Goal: Information Seeking & Learning: Learn about a topic

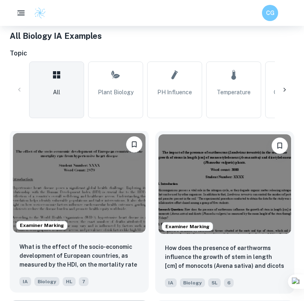
scroll to position [202, 0]
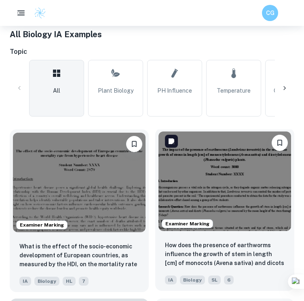
click at [227, 174] on img at bounding box center [224, 180] width 132 height 99
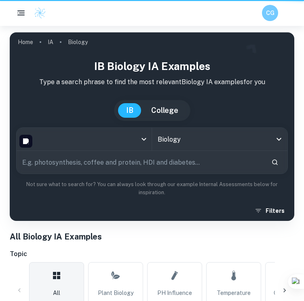
scroll to position [202, 0]
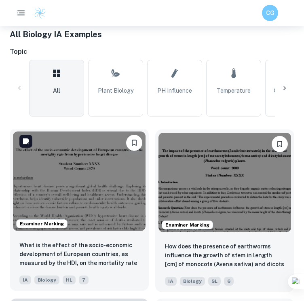
click at [105, 161] on img at bounding box center [79, 180] width 132 height 99
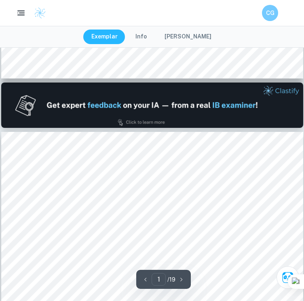
scroll to position [242, 0]
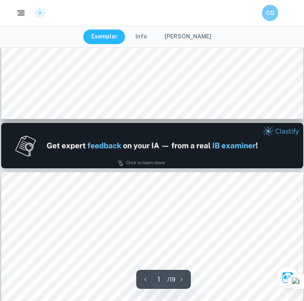
type input "2"
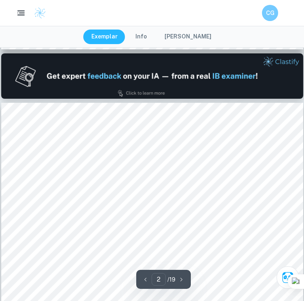
scroll to position [404, 0]
